Goal: Task Accomplishment & Management: Use online tool/utility

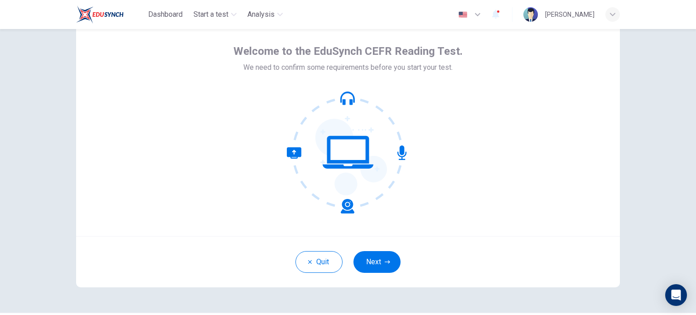
scroll to position [37, 0]
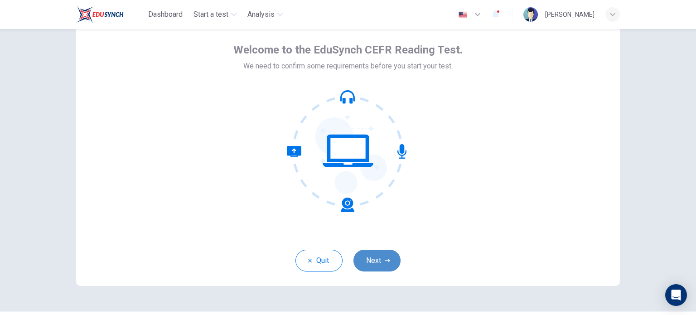
click at [387, 261] on icon "button" at bounding box center [387, 260] width 5 height 5
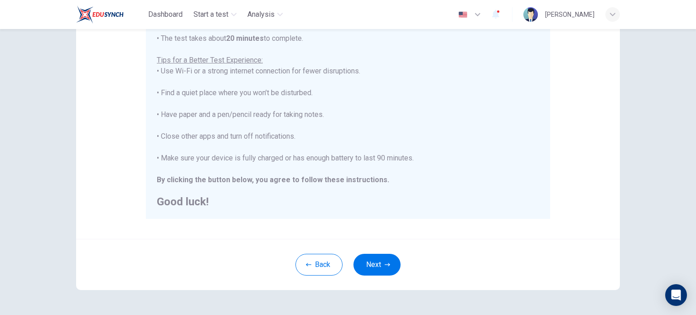
scroll to position [160, 0]
click at [389, 265] on button "Next" at bounding box center [377, 265] width 47 height 22
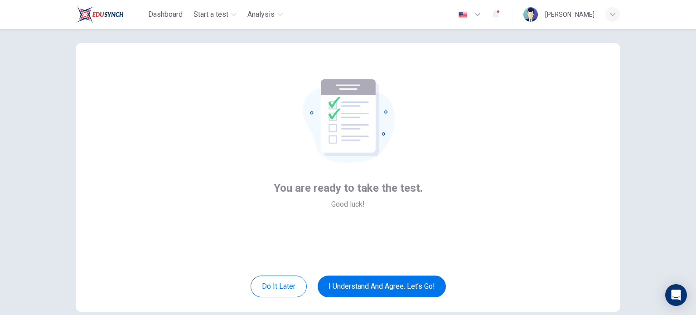
scroll to position [62, 0]
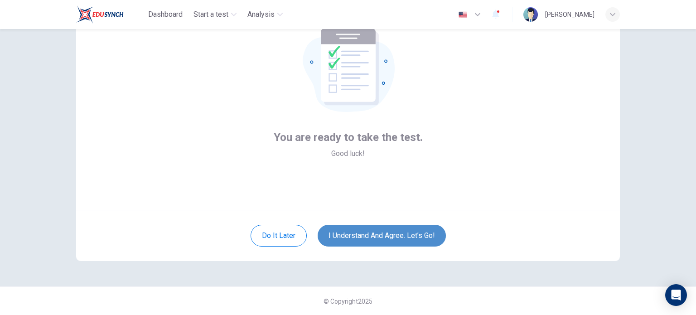
click at [386, 234] on button "I understand and agree. Let’s go!" at bounding box center [382, 236] width 128 height 22
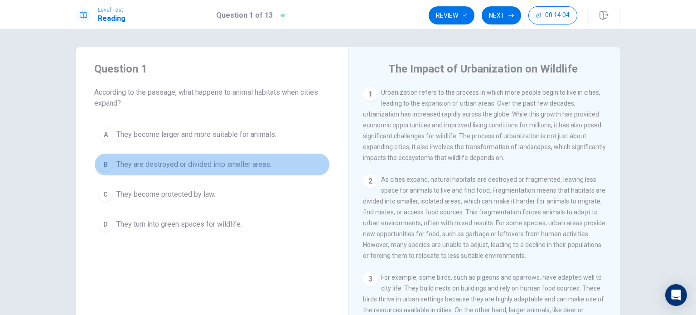
click at [117, 162] on span "They are destroyed or divided into smaller areas." at bounding box center [194, 164] width 155 height 11
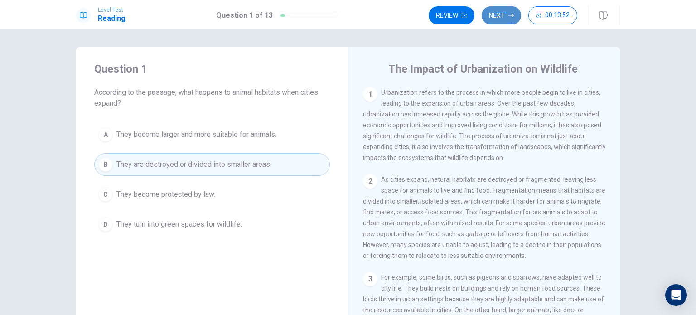
click at [502, 16] on button "Next" at bounding box center [501, 15] width 39 height 18
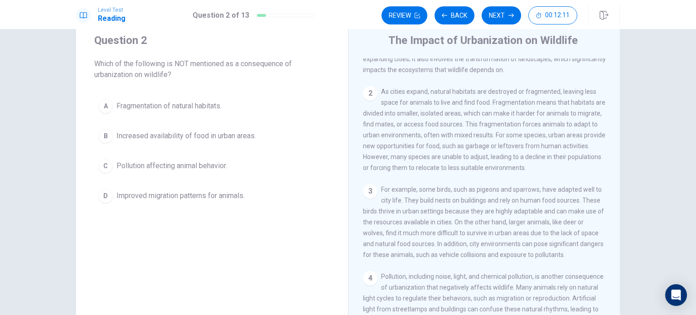
scroll to position [29, 0]
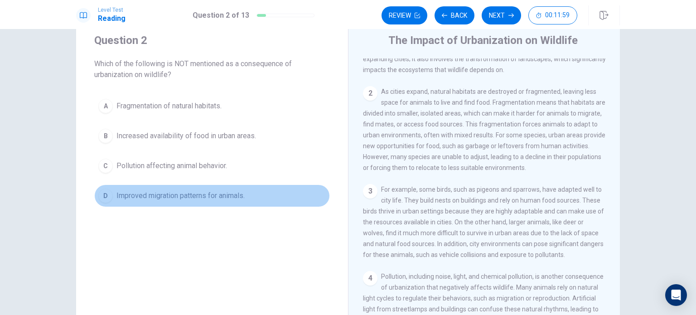
click at [111, 191] on button "D Improved migration patterns for animals." at bounding box center [212, 196] width 236 height 23
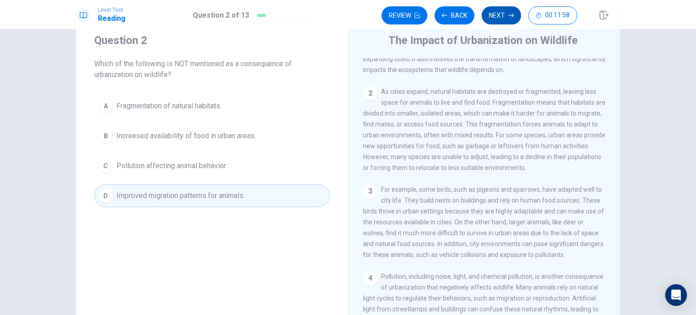
click at [502, 18] on button "Next" at bounding box center [501, 15] width 39 height 18
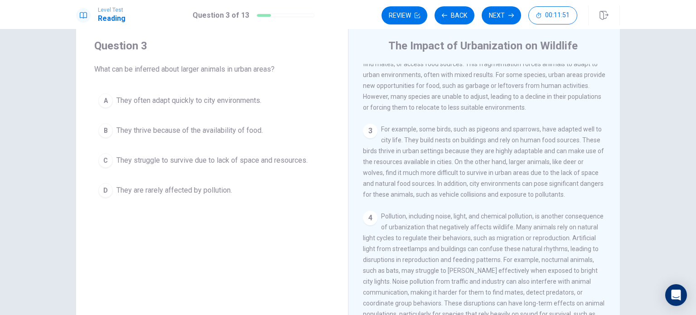
scroll to position [126, 0]
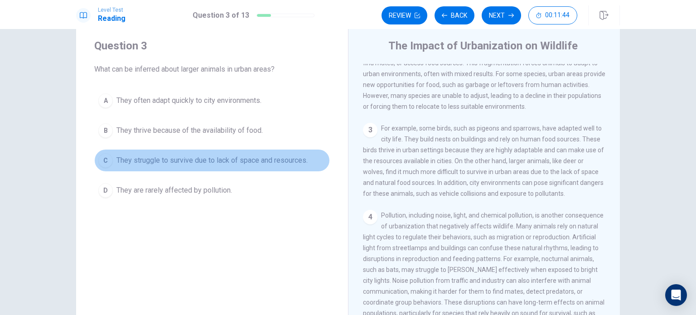
click at [109, 162] on div "C" at bounding box center [105, 160] width 15 height 15
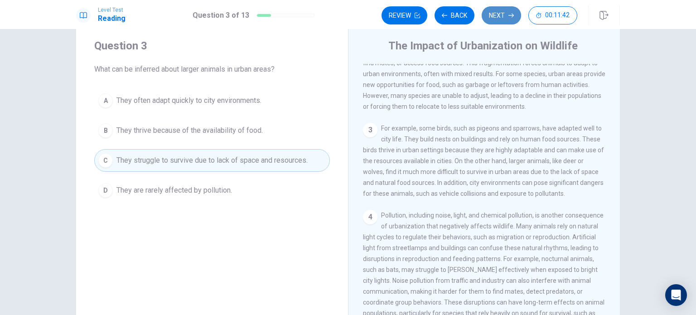
click at [501, 16] on button "Next" at bounding box center [501, 15] width 39 height 18
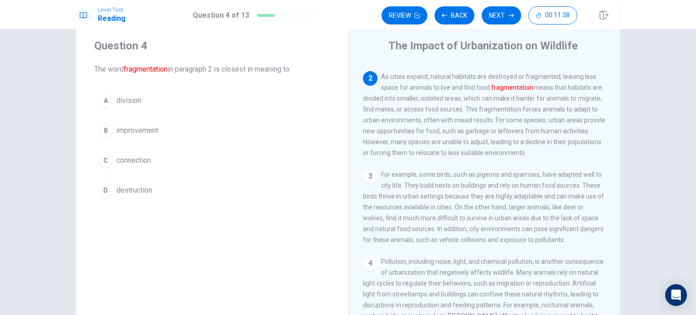
scroll to position [80, 0]
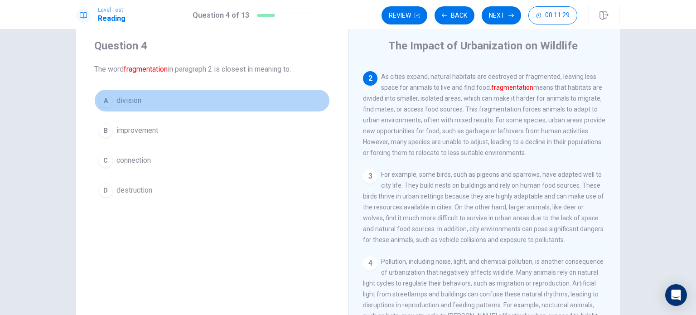
click at [110, 104] on button "A division" at bounding box center [212, 100] width 236 height 23
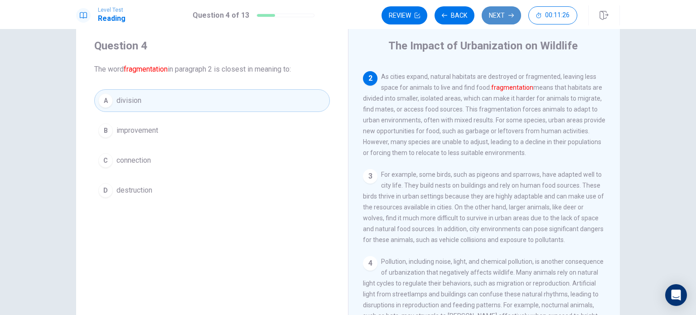
click at [503, 13] on button "Next" at bounding box center [501, 15] width 39 height 18
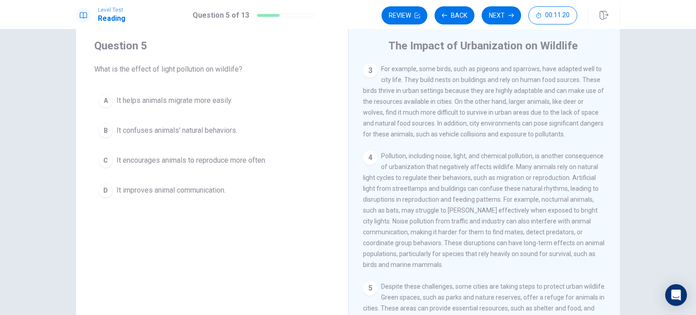
scroll to position [196, 0]
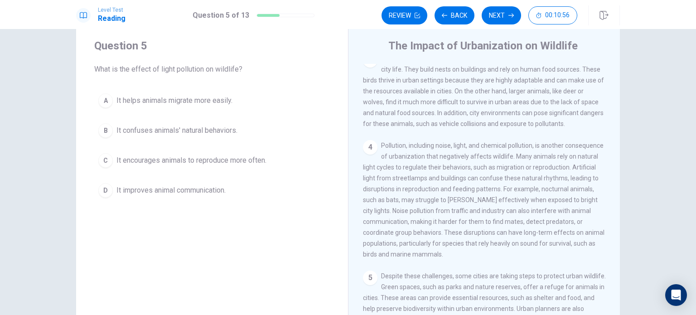
click at [133, 130] on span "It confuses animals' natural behaviors." at bounding box center [177, 130] width 121 height 11
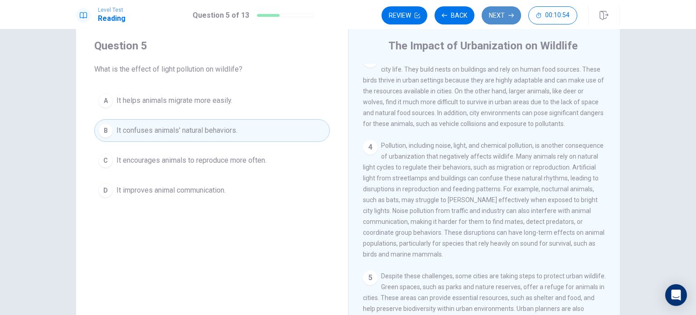
click at [494, 15] on button "Next" at bounding box center [501, 15] width 39 height 18
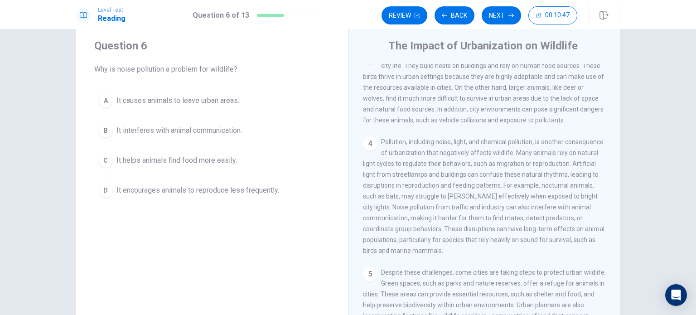
scroll to position [200, 0]
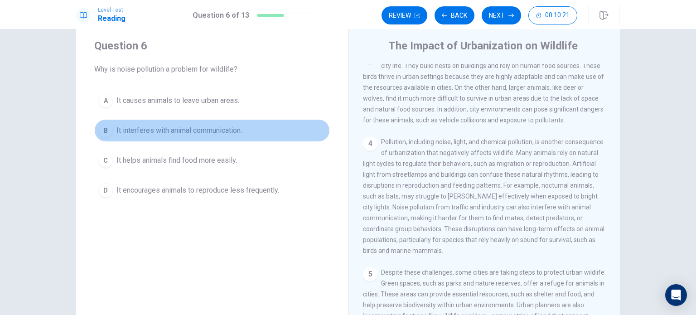
click at [133, 128] on span "It interferes with animal communication." at bounding box center [180, 130] width 126 height 11
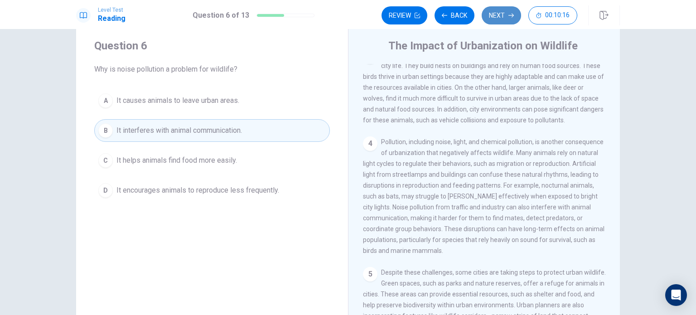
click at [496, 18] on button "Next" at bounding box center [501, 15] width 39 height 18
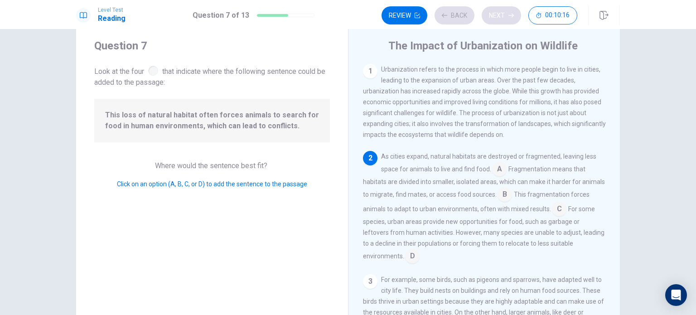
scroll to position [32, 0]
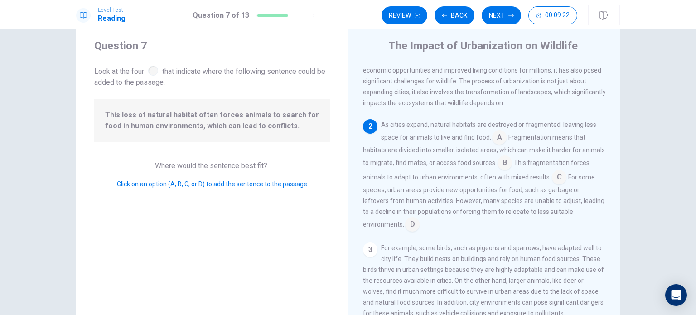
click at [567, 179] on input at bounding box center [559, 178] width 15 height 15
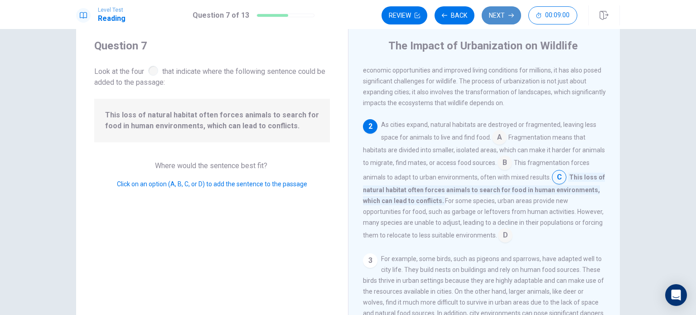
click at [501, 12] on button "Next" at bounding box center [501, 15] width 39 height 18
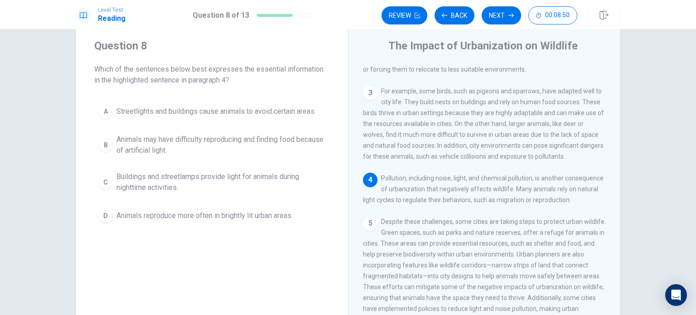
scroll to position [167, 0]
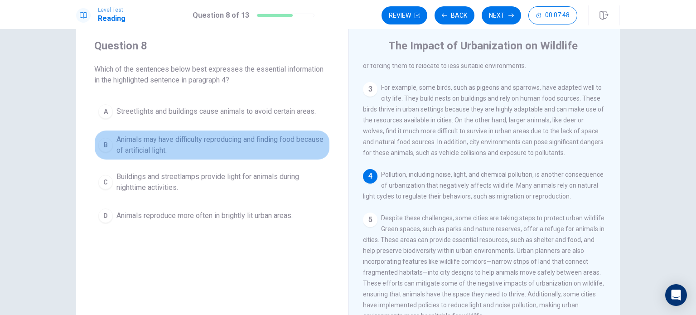
click at [109, 141] on div "B" at bounding box center [105, 145] width 15 height 15
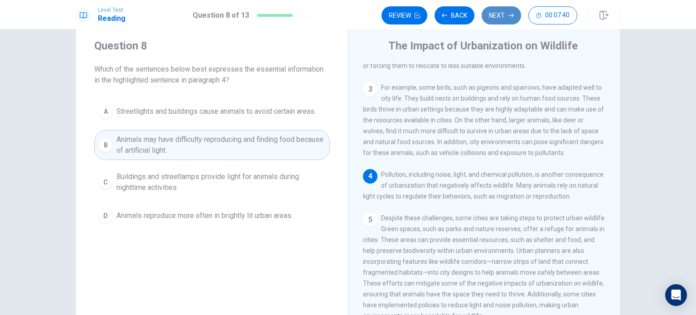
click at [511, 12] on button "Next" at bounding box center [501, 15] width 39 height 18
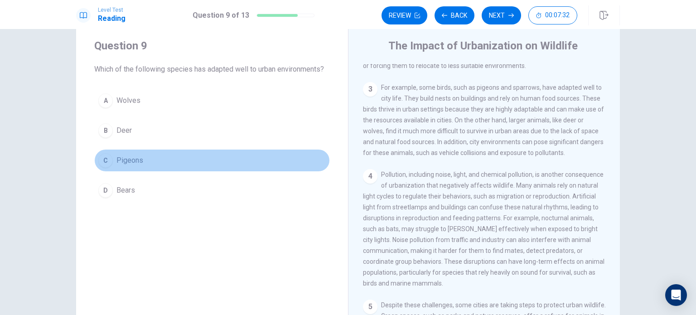
click at [105, 166] on div "C" at bounding box center [105, 160] width 15 height 15
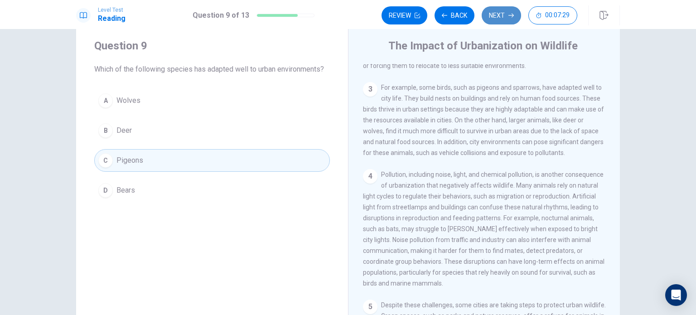
click at [500, 17] on button "Next" at bounding box center [501, 15] width 39 height 18
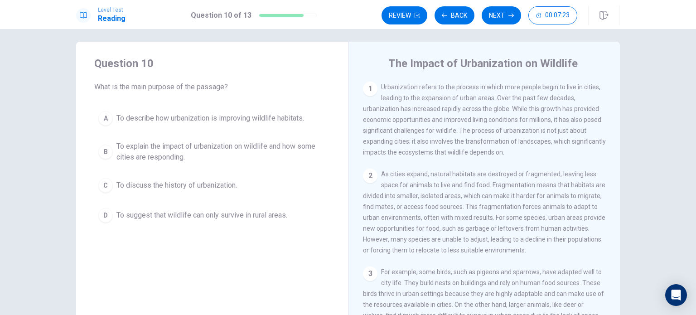
scroll to position [0, 0]
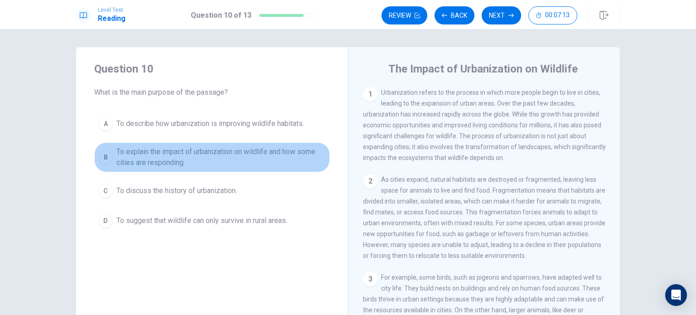
click at [128, 158] on span "To explain the impact of urbanization on wildlife and how some cities are respo…" at bounding box center [221, 157] width 209 height 22
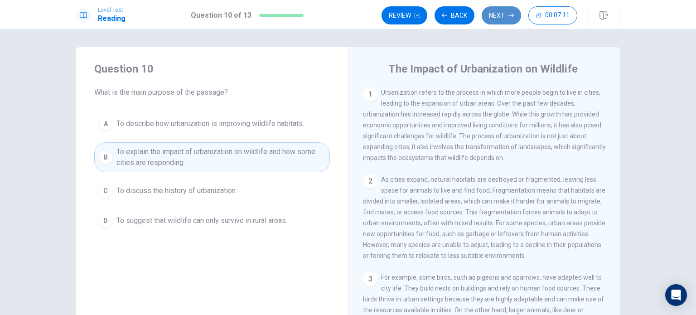
click at [506, 17] on button "Next" at bounding box center [501, 15] width 39 height 18
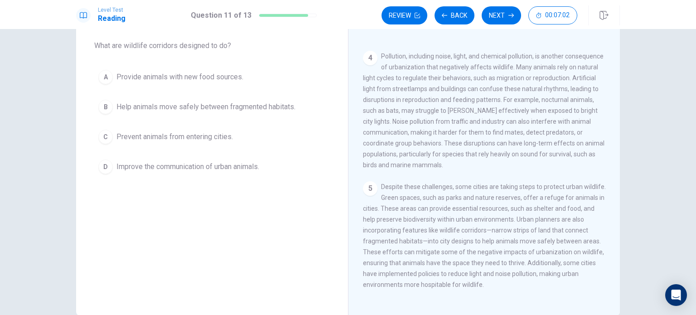
scroll to position [50, 0]
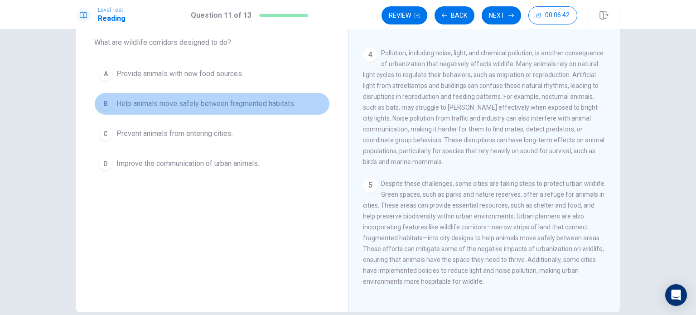
click at [122, 102] on span "Help animals move safely between fragmented habitats." at bounding box center [206, 103] width 179 height 11
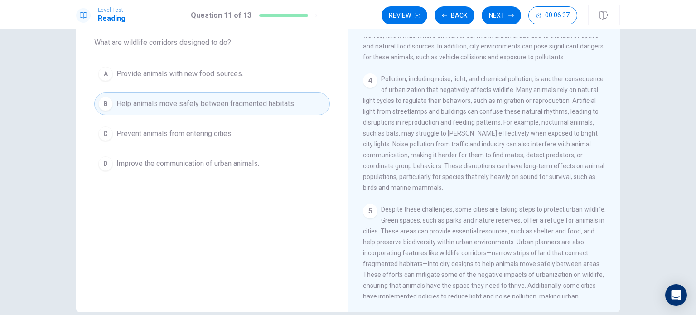
scroll to position [235, 0]
click at [499, 16] on button "Next" at bounding box center [501, 15] width 39 height 18
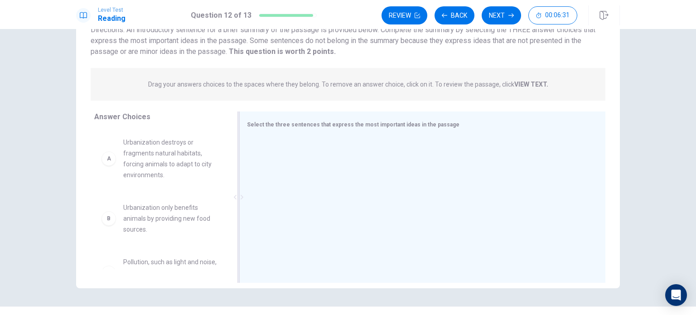
scroll to position [74, 0]
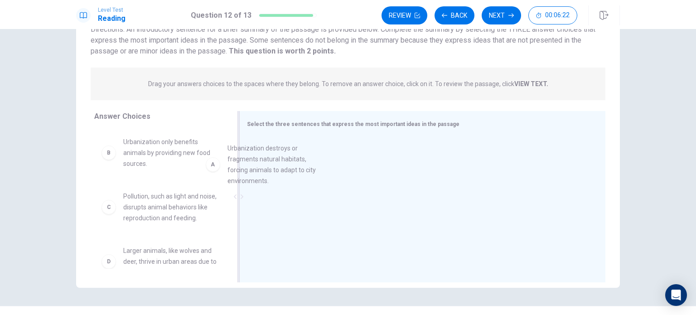
drag, startPoint x: 159, startPoint y: 167, endPoint x: 276, endPoint y: 174, distance: 117.2
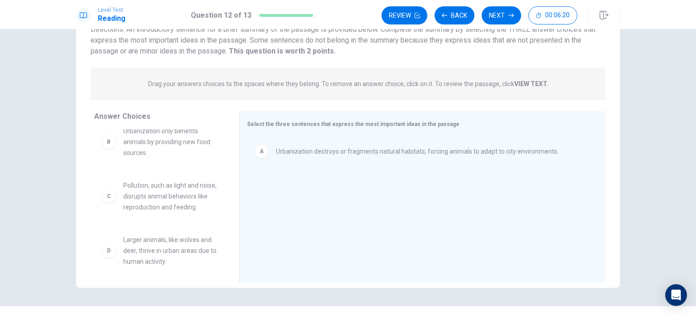
scroll to position [13, 0]
drag, startPoint x: 169, startPoint y: 193, endPoint x: 310, endPoint y: 188, distance: 141.1
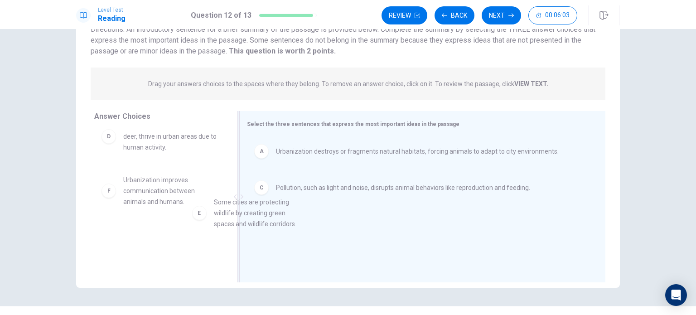
drag, startPoint x: 173, startPoint y: 199, endPoint x: 281, endPoint y: 222, distance: 110.8
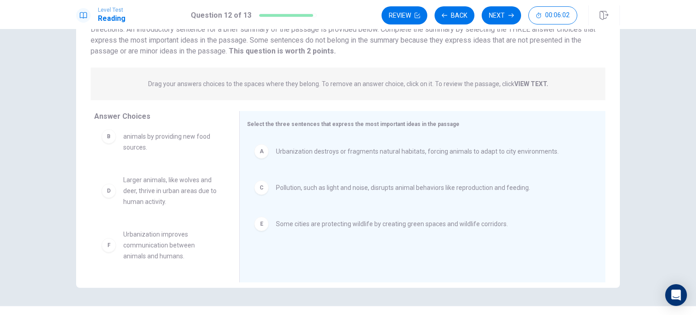
scroll to position [0, 0]
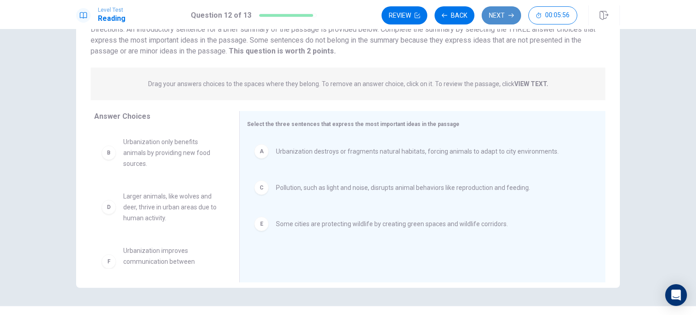
click at [505, 20] on button "Next" at bounding box center [501, 15] width 39 height 18
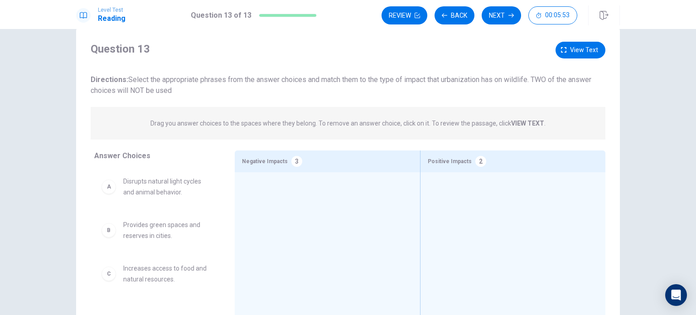
scroll to position [21, 0]
drag, startPoint x: 161, startPoint y: 192, endPoint x: 285, endPoint y: 212, distance: 126.2
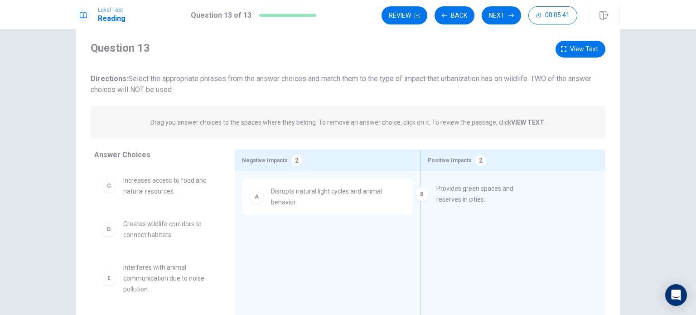
drag, startPoint x: 185, startPoint y: 185, endPoint x: 506, endPoint y: 194, distance: 320.7
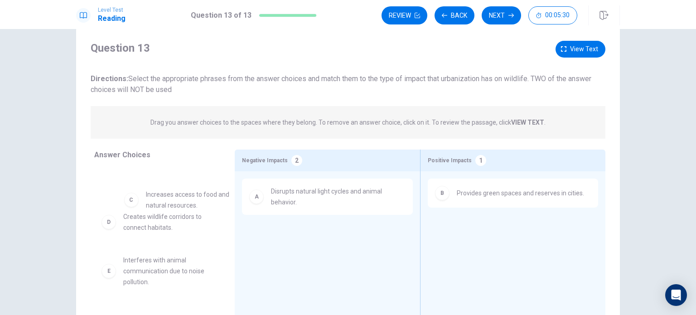
drag, startPoint x: 172, startPoint y: 189, endPoint x: 195, endPoint y: 205, distance: 28.2
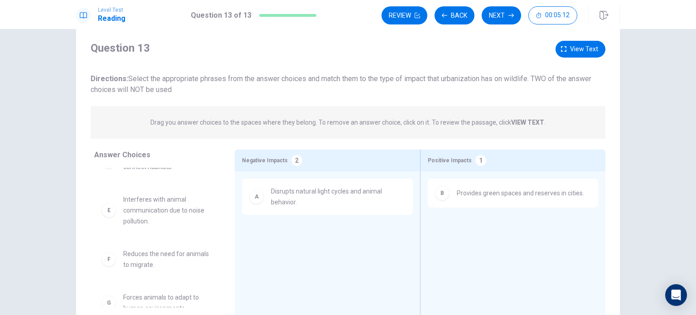
scroll to position [69, 0]
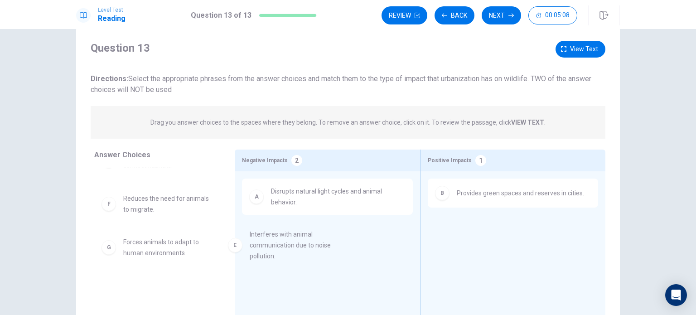
drag, startPoint x: 148, startPoint y: 214, endPoint x: 283, endPoint y: 251, distance: 139.8
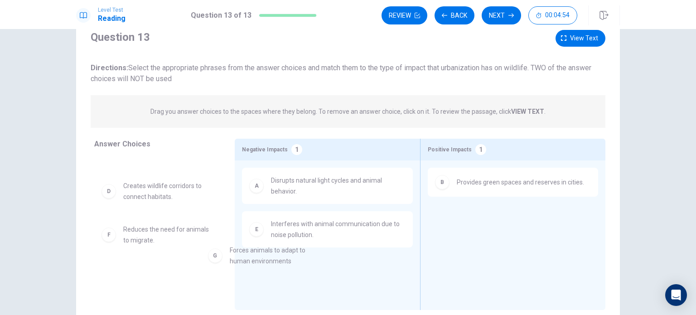
scroll to position [2, 0]
drag, startPoint x: 175, startPoint y: 283, endPoint x: 313, endPoint y: 265, distance: 139.5
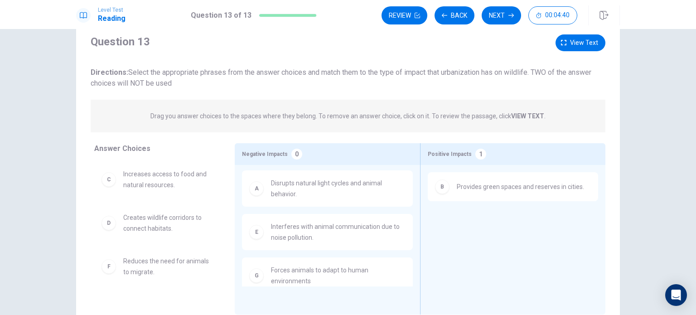
scroll to position [27, 0]
click at [575, 40] on span "View text" at bounding box center [584, 43] width 28 height 11
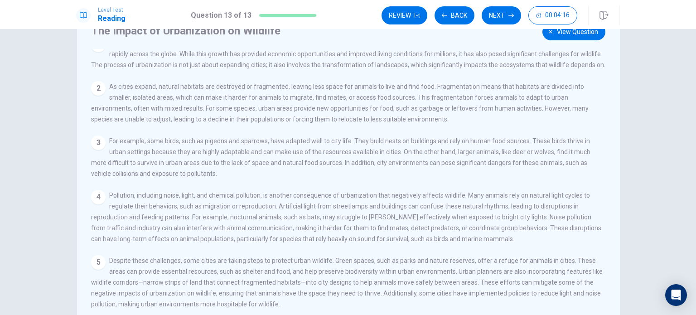
scroll to position [0, 0]
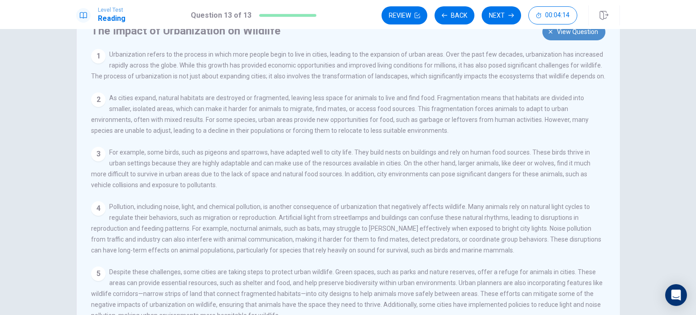
click at [557, 29] on span "View question" at bounding box center [577, 31] width 41 height 11
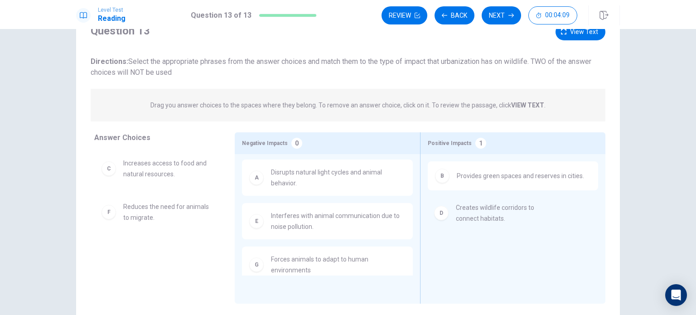
drag, startPoint x: 156, startPoint y: 217, endPoint x: 494, endPoint y: 217, distance: 337.8
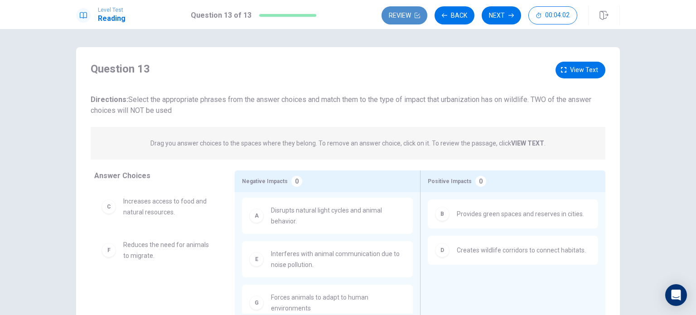
click at [408, 19] on button "Review" at bounding box center [405, 15] width 46 height 18
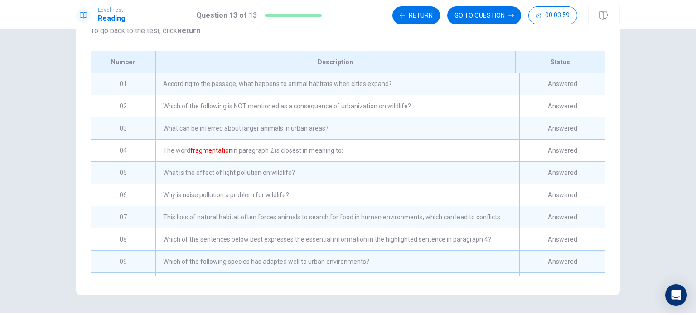
scroll to position [113, 0]
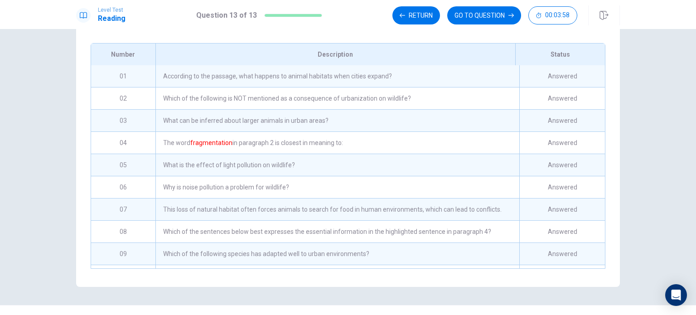
click at [380, 83] on div "According to the passage, what happens to animal habitats when cities expand?" at bounding box center [338, 76] width 364 height 22
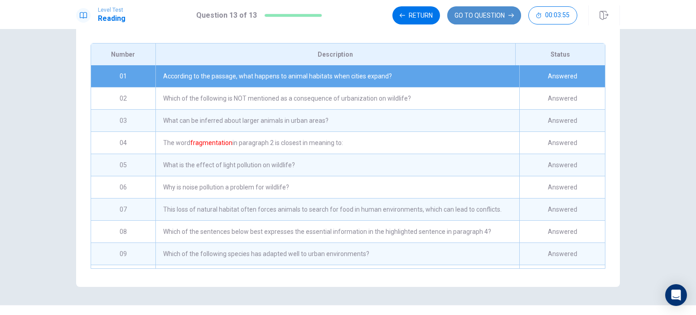
click at [472, 13] on button "GO TO QUESTION" at bounding box center [485, 15] width 74 height 18
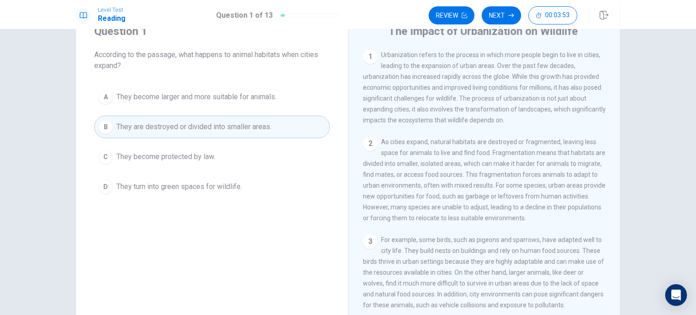
scroll to position [0, 0]
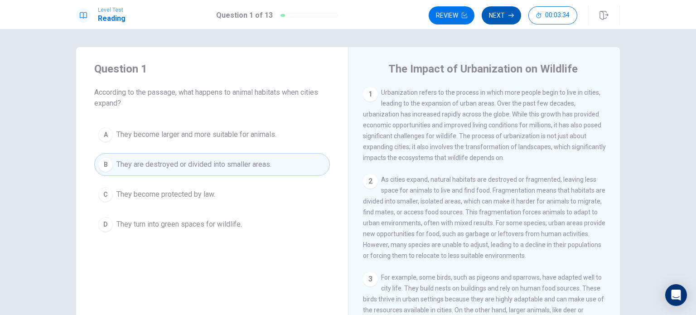
click at [508, 14] on button "Next" at bounding box center [501, 15] width 39 height 18
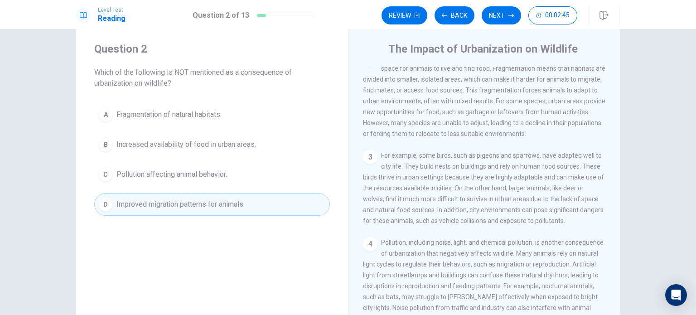
scroll to position [20, 0]
click at [496, 14] on button "Next" at bounding box center [501, 15] width 39 height 18
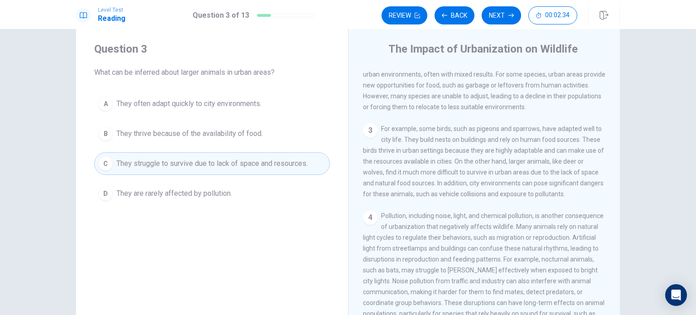
scroll to position [129, 0]
click at [501, 19] on button "Next" at bounding box center [501, 15] width 39 height 18
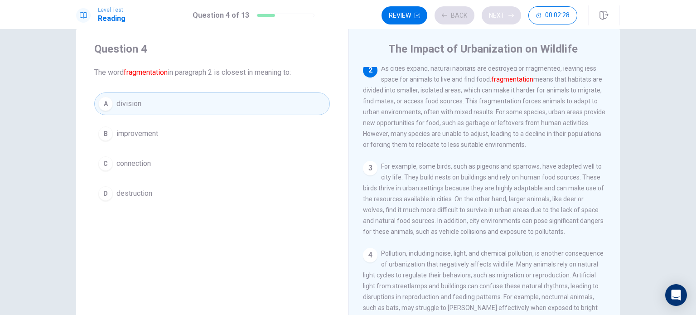
scroll to position [89, 0]
click at [495, 19] on button "Next" at bounding box center [501, 15] width 39 height 18
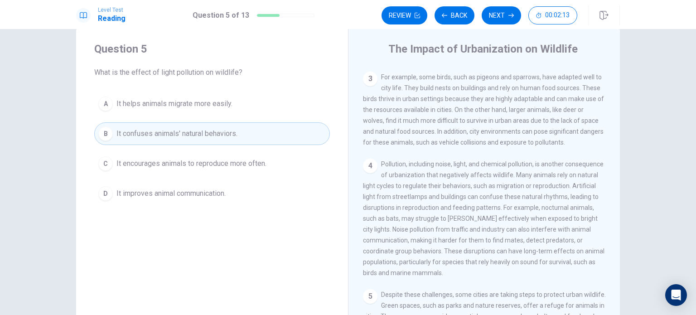
scroll to position [181, 0]
click at [503, 14] on button "Next" at bounding box center [501, 15] width 39 height 18
click at [495, 18] on button "Next" at bounding box center [501, 15] width 39 height 18
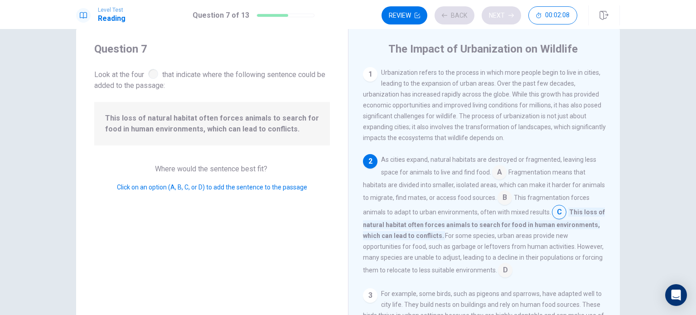
scroll to position [43, 0]
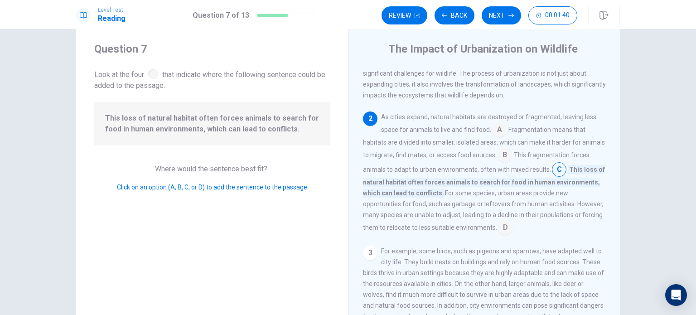
click at [501, 133] on input at bounding box center [499, 130] width 15 height 15
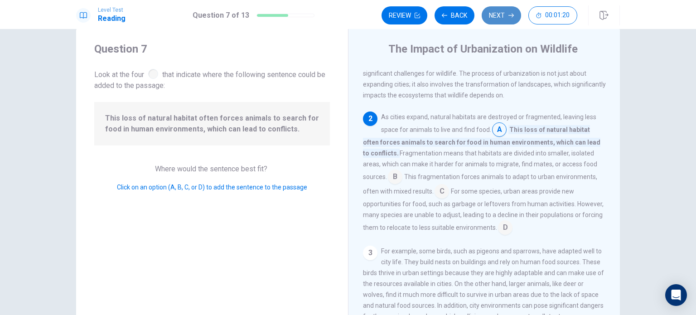
click at [497, 18] on button "Next" at bounding box center [501, 15] width 39 height 18
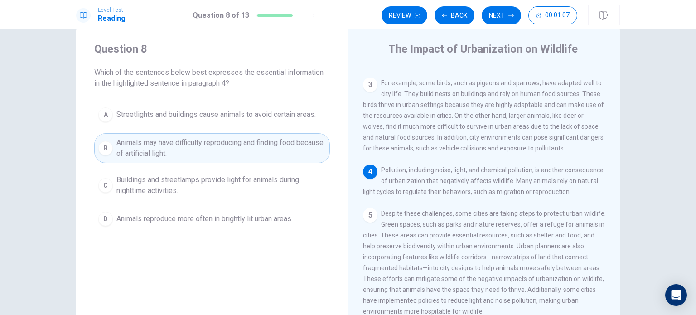
scroll to position [192, 0]
click at [487, 19] on button "Next" at bounding box center [501, 15] width 39 height 18
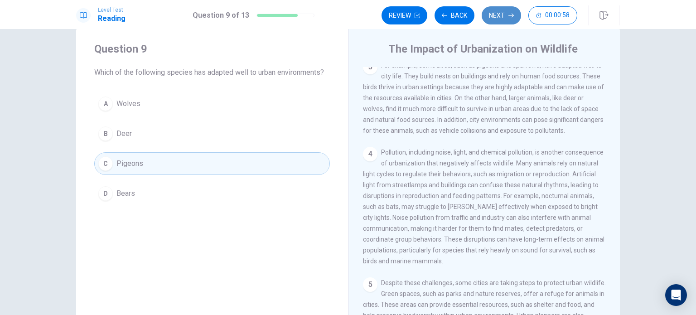
click at [496, 15] on button "Next" at bounding box center [501, 15] width 39 height 18
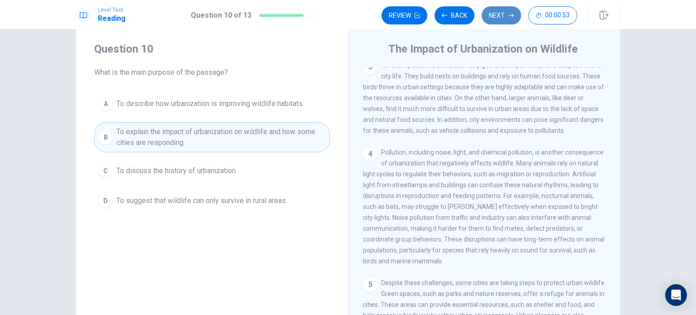
click at [500, 19] on button "Next" at bounding box center [501, 15] width 39 height 18
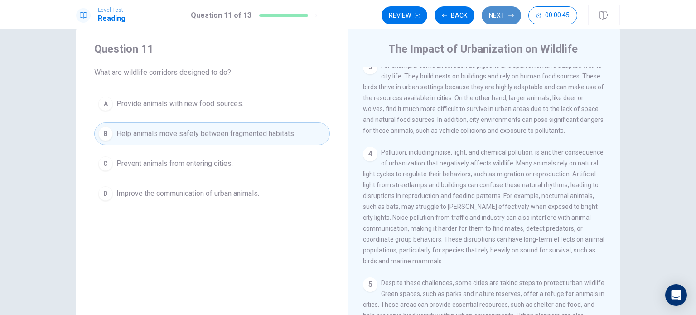
click at [499, 18] on button "Next" at bounding box center [501, 15] width 39 height 18
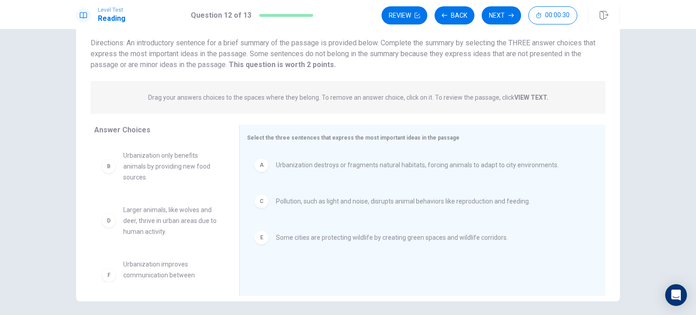
scroll to position [60, 0]
click at [499, 9] on button "Next" at bounding box center [501, 15] width 39 height 18
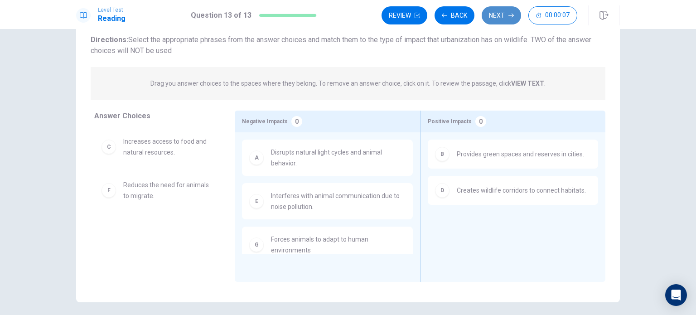
click at [492, 19] on button "Next" at bounding box center [501, 15] width 39 height 18
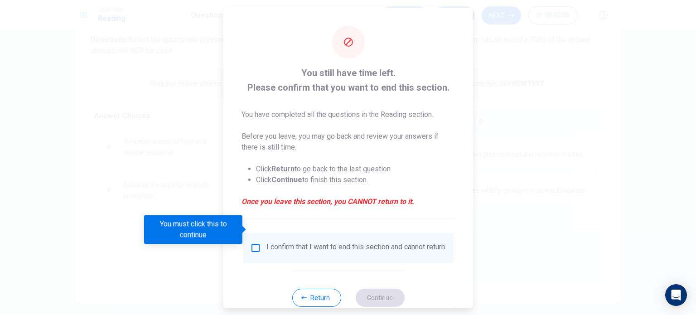
scroll to position [23, 0]
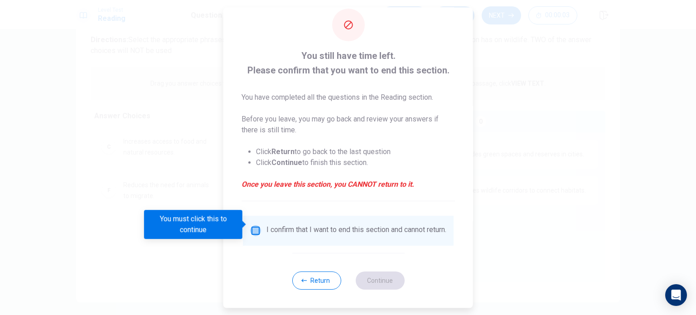
click at [255, 226] on input "You must click this to continue" at bounding box center [255, 230] width 11 height 11
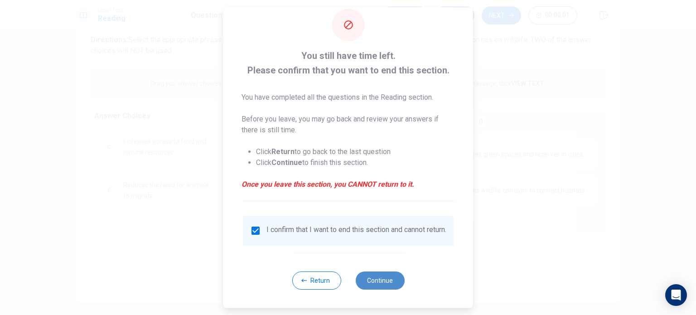
click at [373, 276] on button "Continue" at bounding box center [380, 281] width 49 height 18
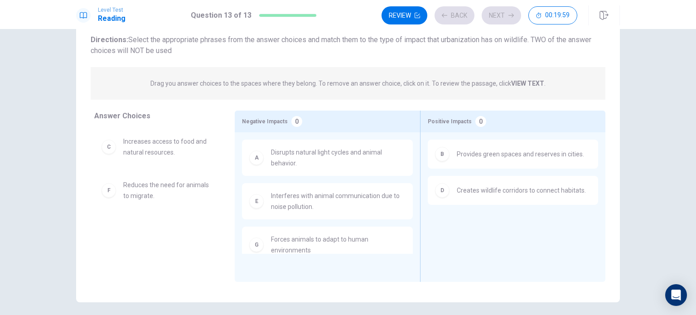
scroll to position [15, 0]
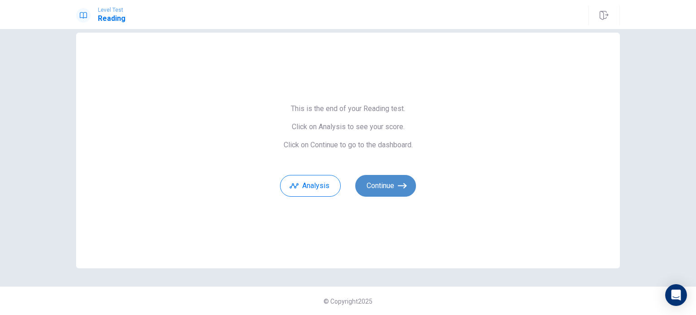
click at [394, 183] on button "Continue" at bounding box center [386, 186] width 61 height 22
